Goal: Task Accomplishment & Management: Manage account settings

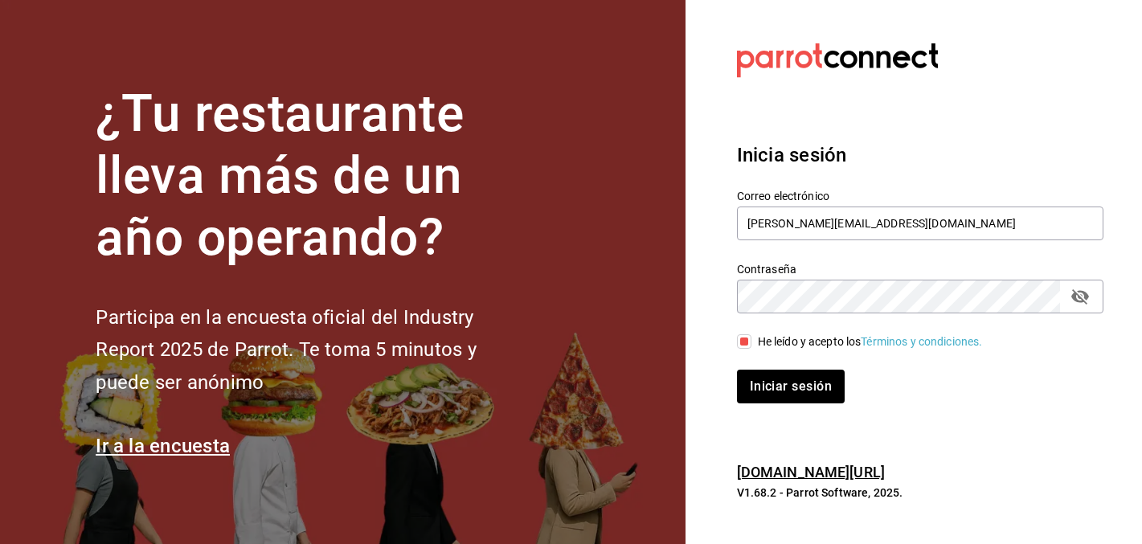
click at [770, 402] on div "Inicia sesión Correo electrónico [PERSON_NAME][EMAIL_ADDRESS][DOMAIN_NAME] Cont…" at bounding box center [920, 271] width 366 height 301
click at [770, 402] on button "Iniciar sesión" at bounding box center [791, 387] width 109 height 34
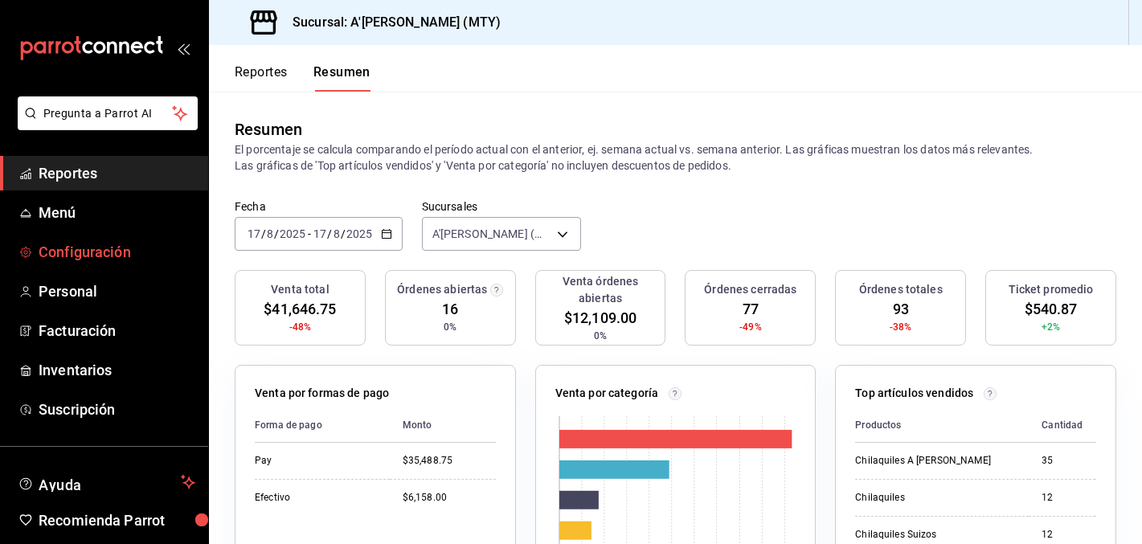
click at [86, 255] on span "Configuración" at bounding box center [117, 252] width 157 height 22
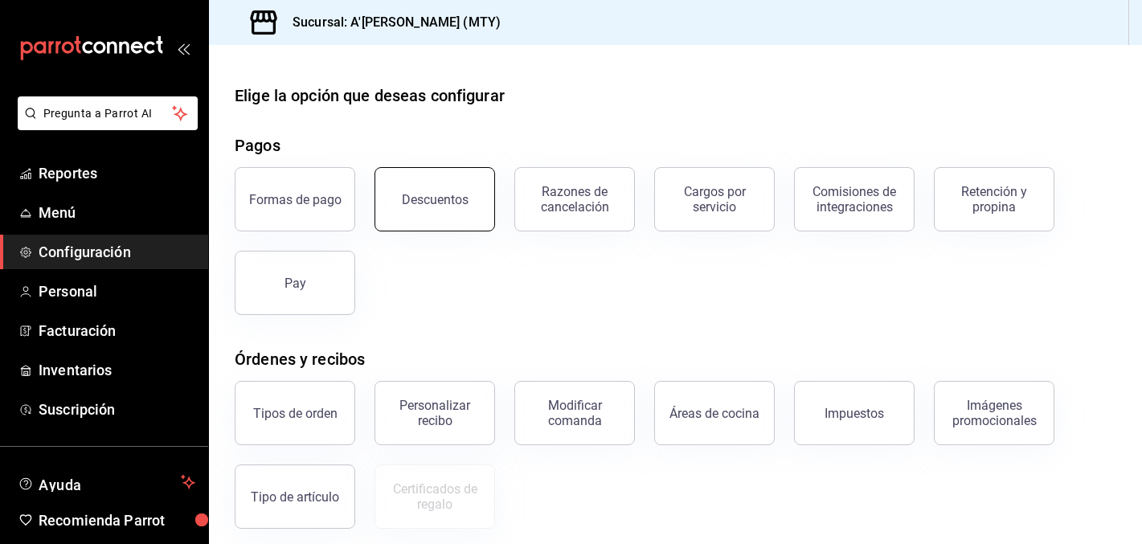
click at [386, 198] on button "Descuentos" at bounding box center [434, 199] width 121 height 64
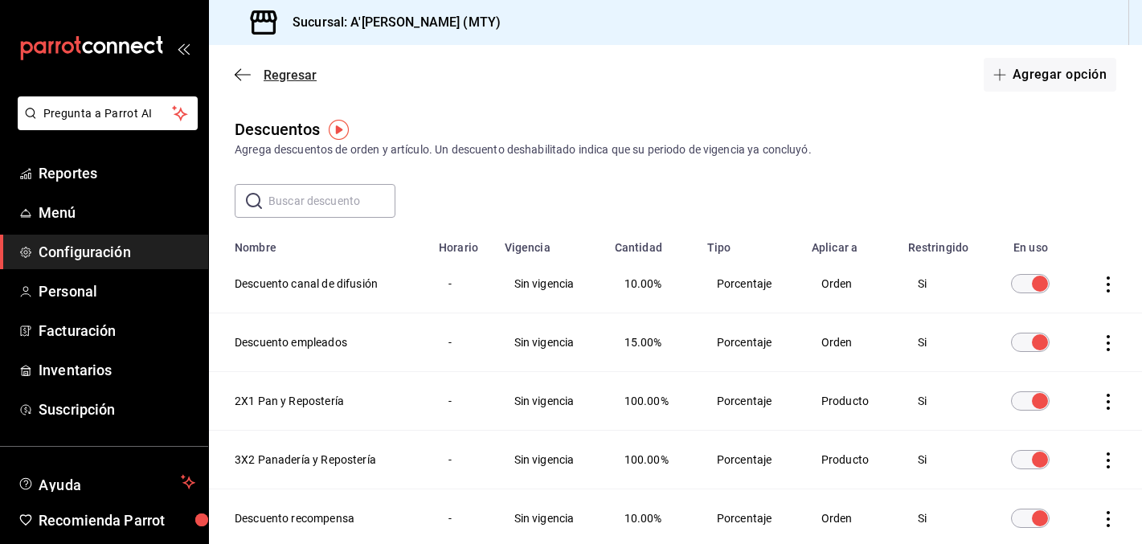
click at [242, 73] on icon "button" at bounding box center [243, 74] width 16 height 14
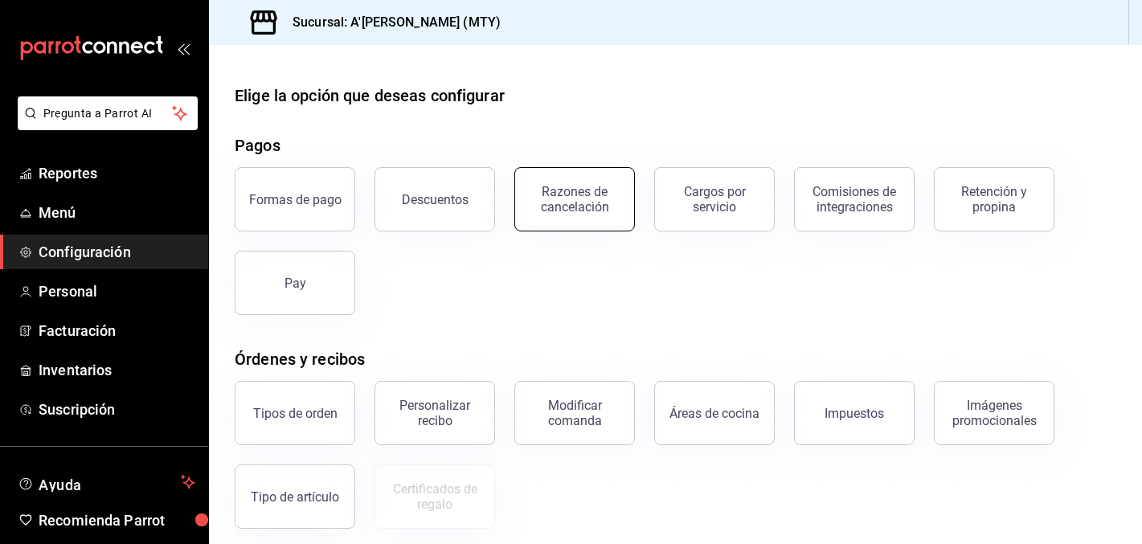
click at [523, 209] on button "Razones de cancelación" at bounding box center [574, 199] width 121 height 64
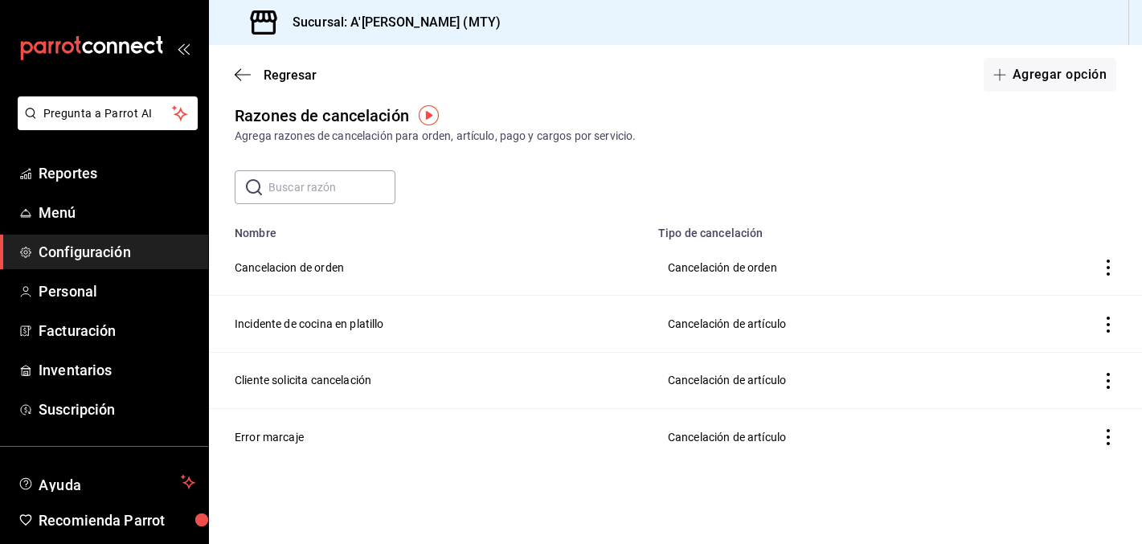
scroll to position [14, 0]
click at [1048, 76] on button "Agregar opción" at bounding box center [1049, 75] width 133 height 34
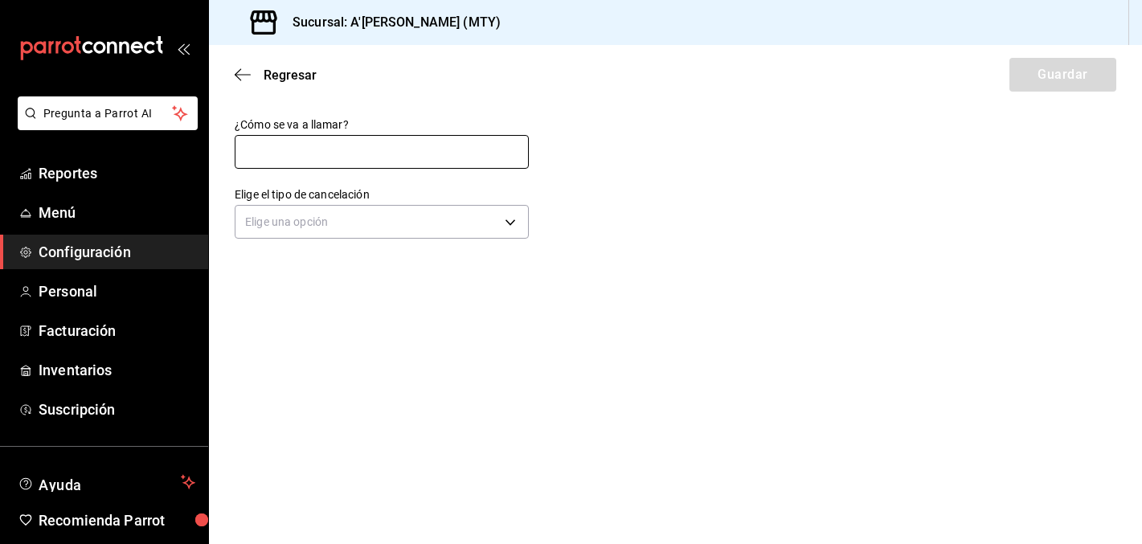
click at [312, 158] on input "text" at bounding box center [382, 152] width 294 height 34
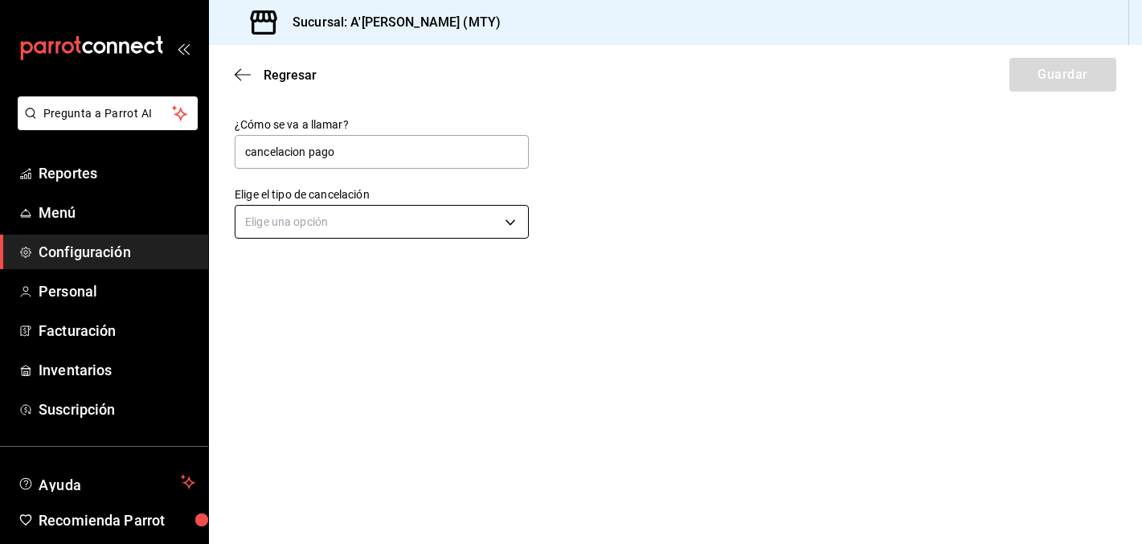
type input "cancelacion pago"
click at [314, 219] on body "Pregunta a Parrot AI Reportes Menú Configuración Personal Facturación Inventari…" at bounding box center [571, 272] width 1142 height 544
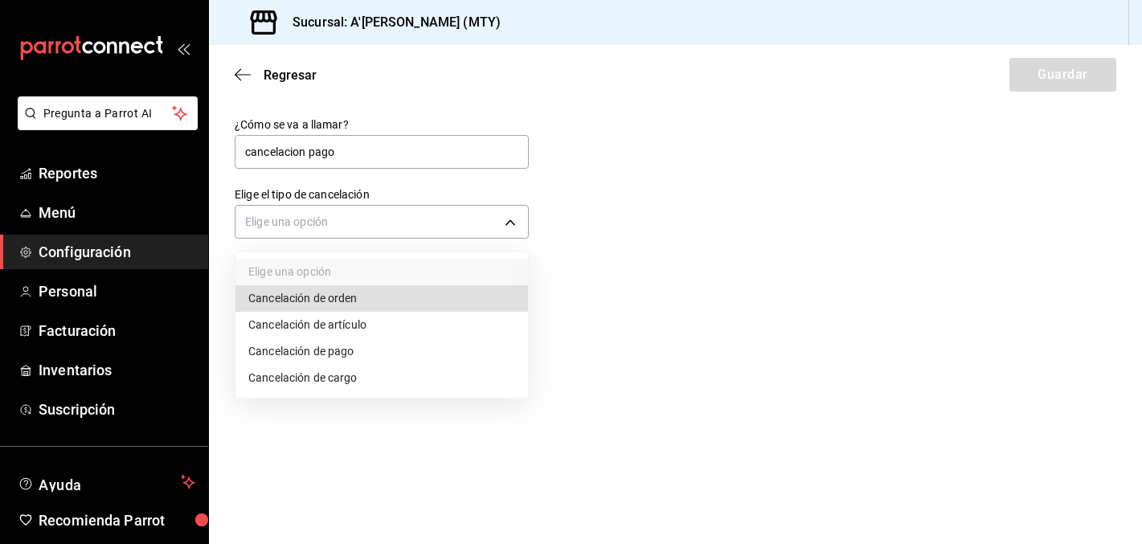
click at [321, 348] on li "Cancelación de pago" at bounding box center [381, 351] width 292 height 27
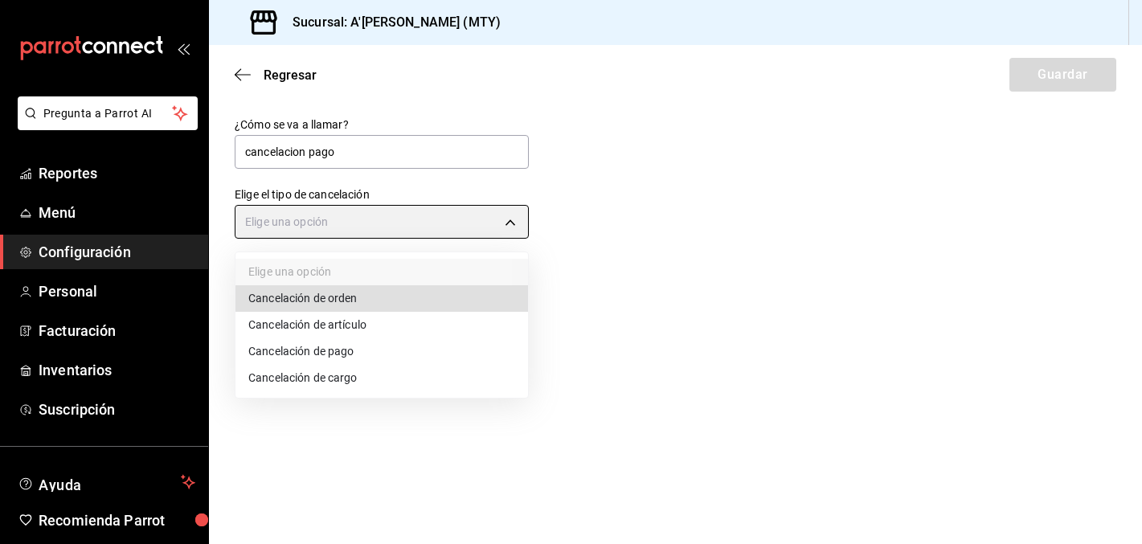
type input "ORDER_PAYMENT"
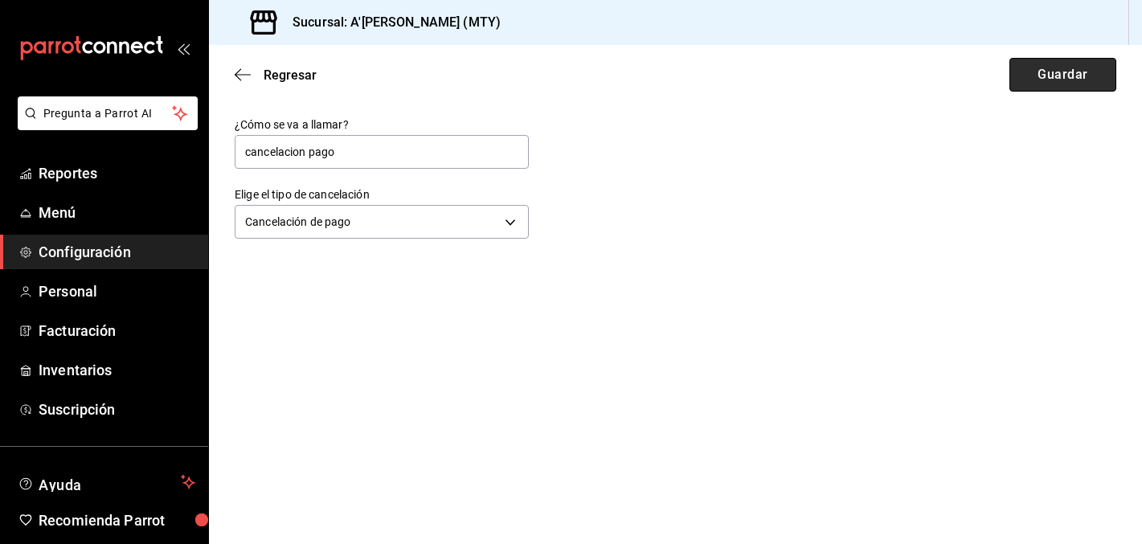
click at [1072, 78] on button "Guardar" at bounding box center [1062, 75] width 107 height 34
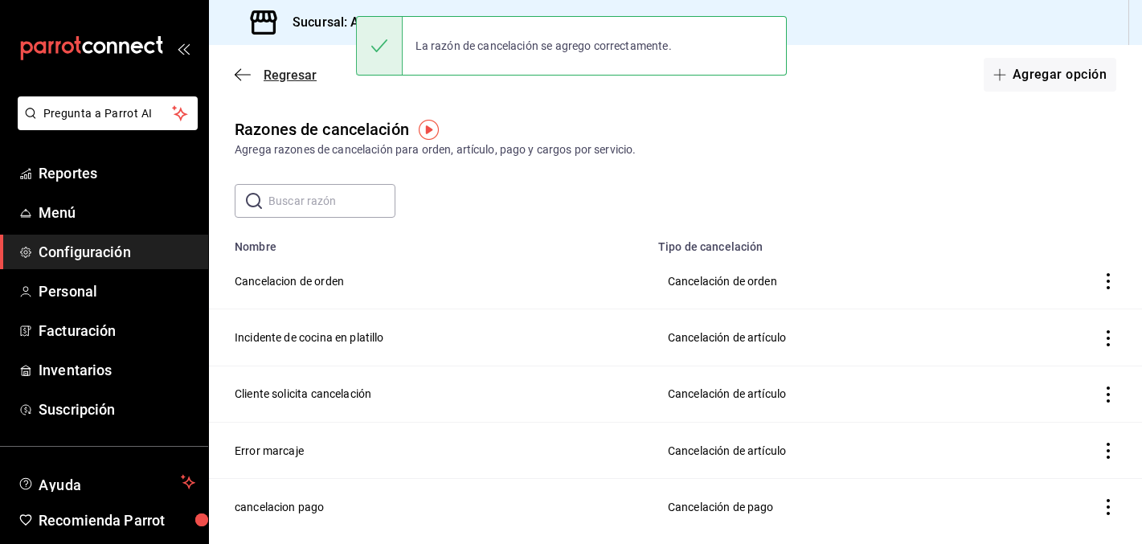
click at [283, 77] on span "Regresar" at bounding box center [289, 74] width 53 height 15
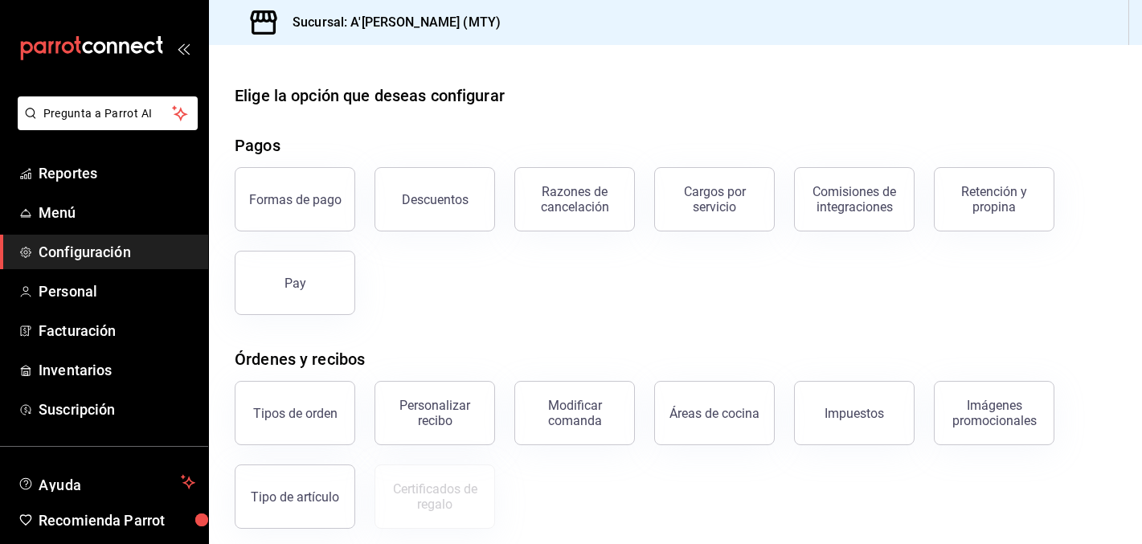
click at [130, 46] on icon "mailbox folders" at bounding box center [136, 47] width 12 height 12
